Goal: Task Accomplishment & Management: Manage account settings

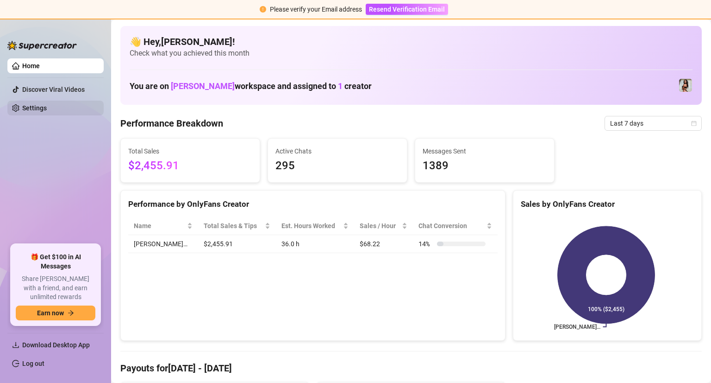
click at [38, 106] on link "Settings" at bounding box center [34, 107] width 25 height 7
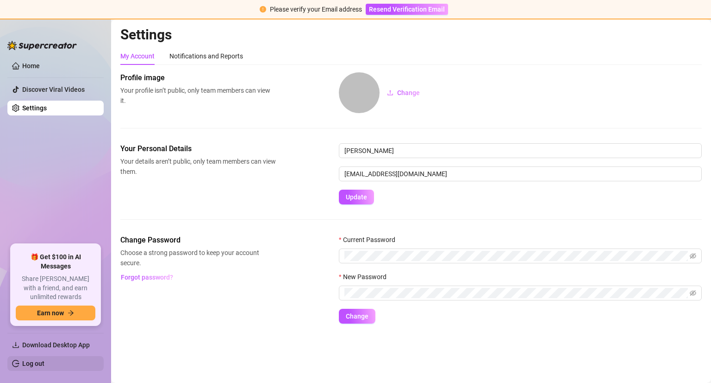
click at [26, 249] on link "Log out" at bounding box center [33, 362] width 22 height 7
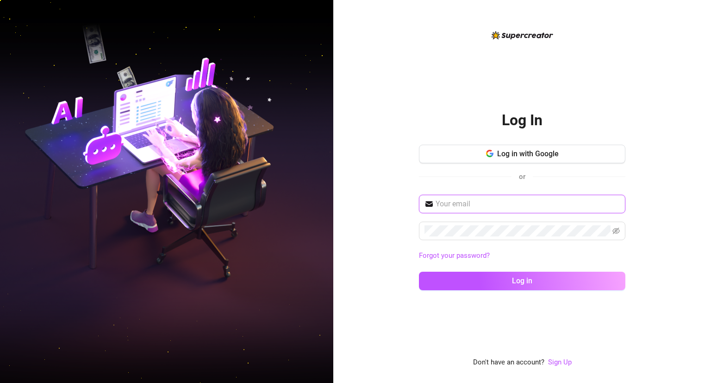
click at [427, 203] on input "text" at bounding box center [528, 203] width 184 height 11
type input "[EMAIL_ADDRESS][DOMAIN_NAME]"
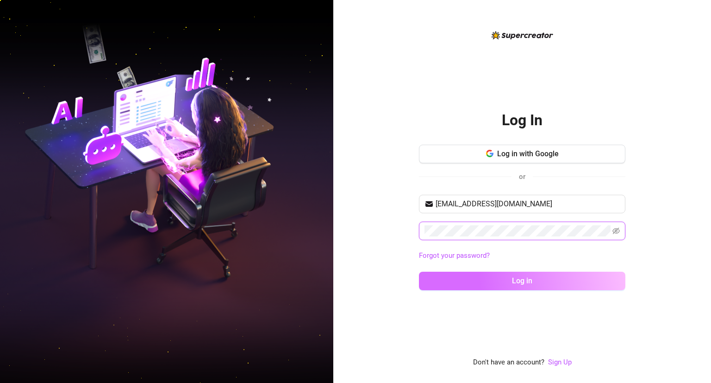
click at [419, 249] on button "Log in" at bounding box center [522, 280] width 207 height 19
